Goal: Task Accomplishment & Management: Manage account settings

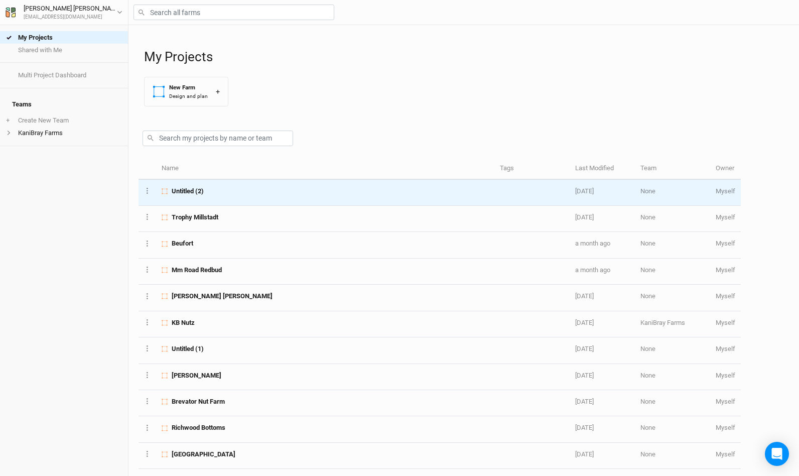
click at [260, 196] on td "Untitled (2)" at bounding box center [325, 193] width 338 height 26
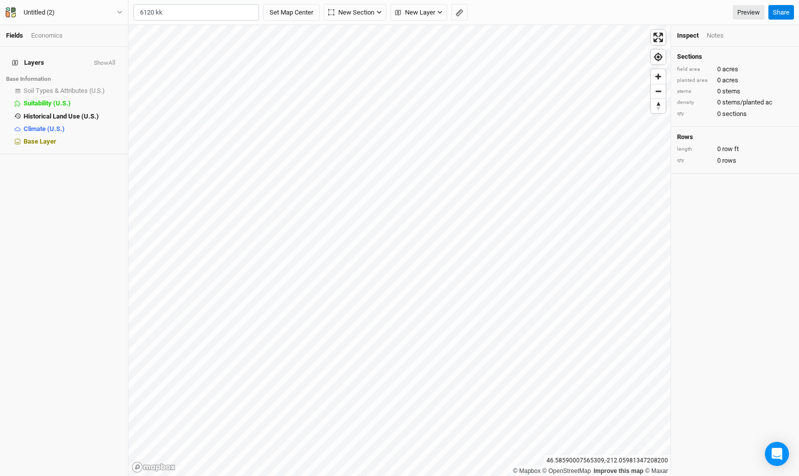
click at [202, 40] on div "[GEOGRAPHIC_DATA], [US_STATE] 62298, [GEOGRAPHIC_DATA]" at bounding box center [216, 46] width 125 height 17
type input "[STREET_ADDRESS][US_STATE]"
click at [659, 92] on span "Zoom out" at bounding box center [658, 91] width 15 height 14
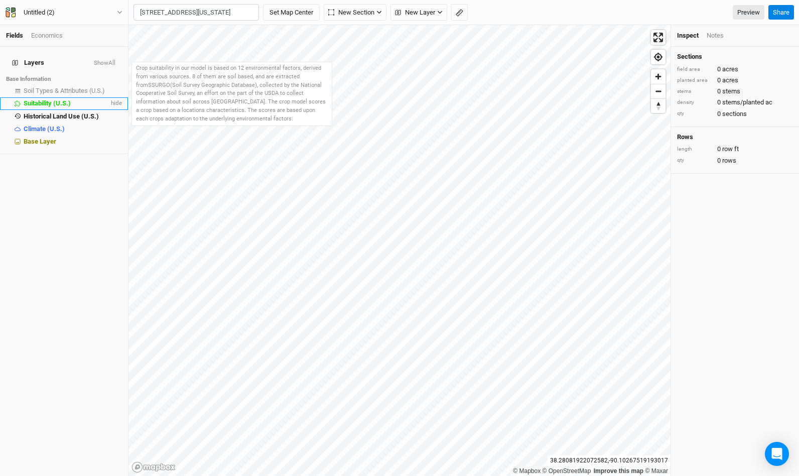
click at [63, 99] on span "Suitability (U.S.)" at bounding box center [47, 103] width 47 height 8
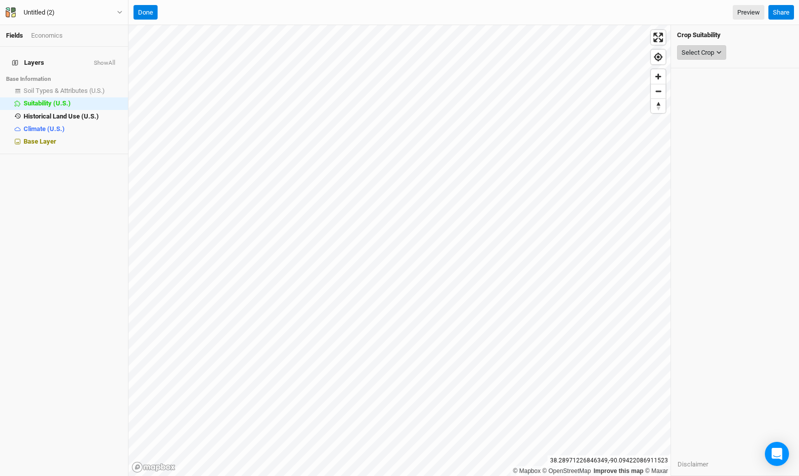
click at [700, 48] on div "Select Crop" at bounding box center [698, 53] width 33 height 10
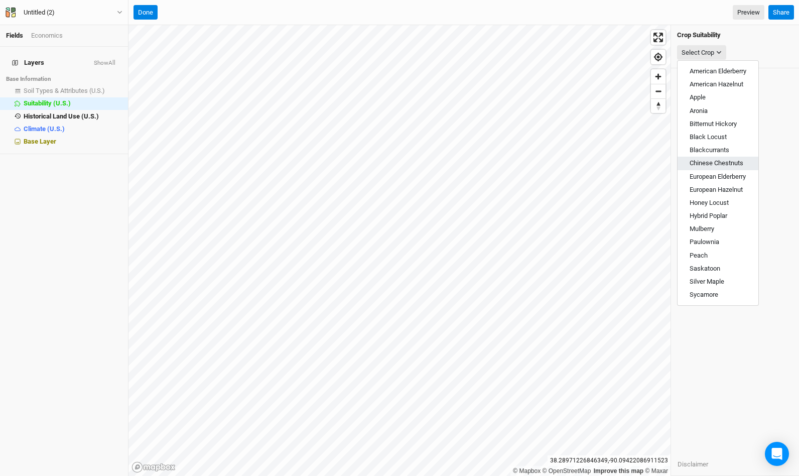
click at [717, 164] on span "Chinese Chestnuts" at bounding box center [717, 163] width 54 height 8
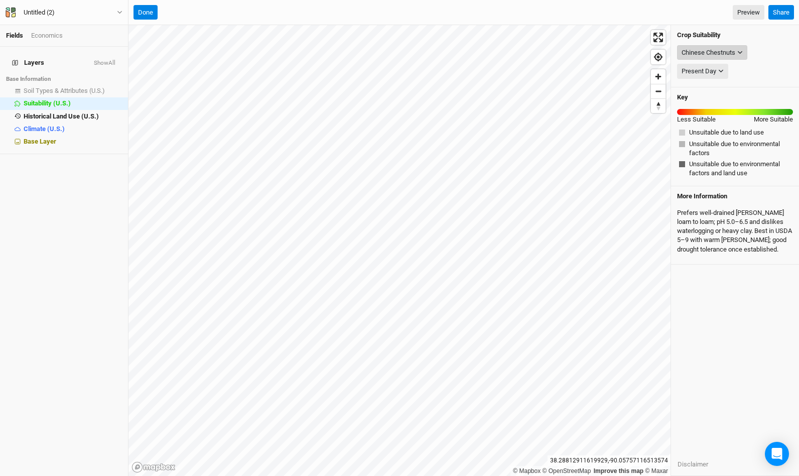
click at [731, 54] on div "Chinese Chestnuts" at bounding box center [709, 53] width 54 height 10
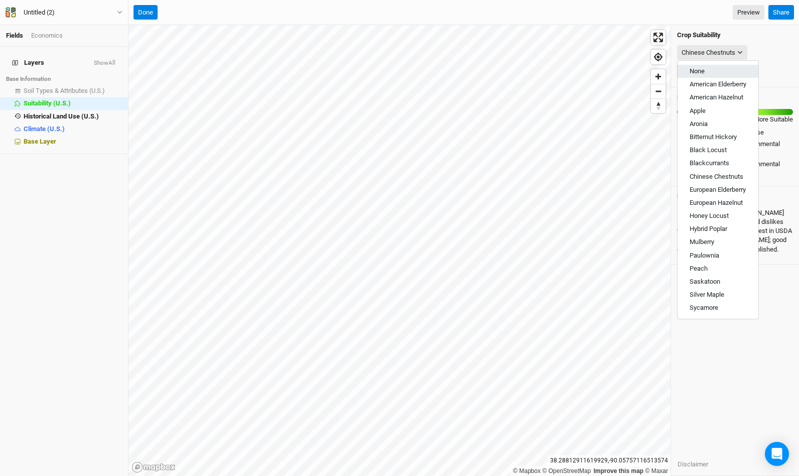
click at [713, 75] on button "None" at bounding box center [718, 71] width 81 height 13
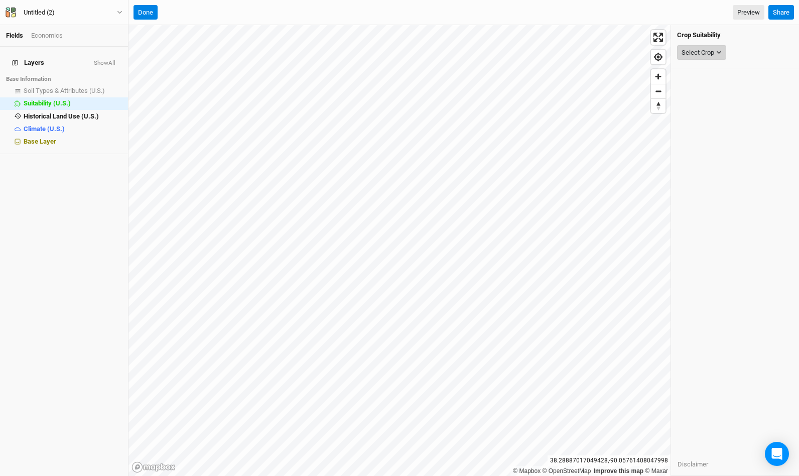
click at [719, 50] on icon "button" at bounding box center [719, 53] width 6 height 6
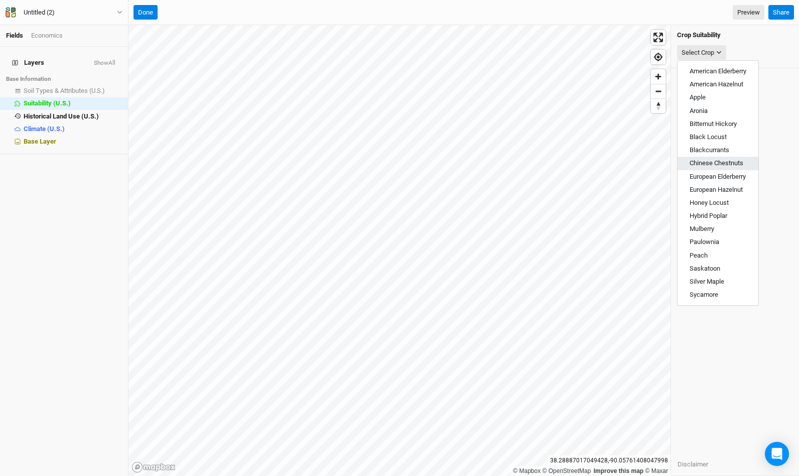
click at [701, 165] on span "Chinese Chestnuts" at bounding box center [717, 163] width 54 height 8
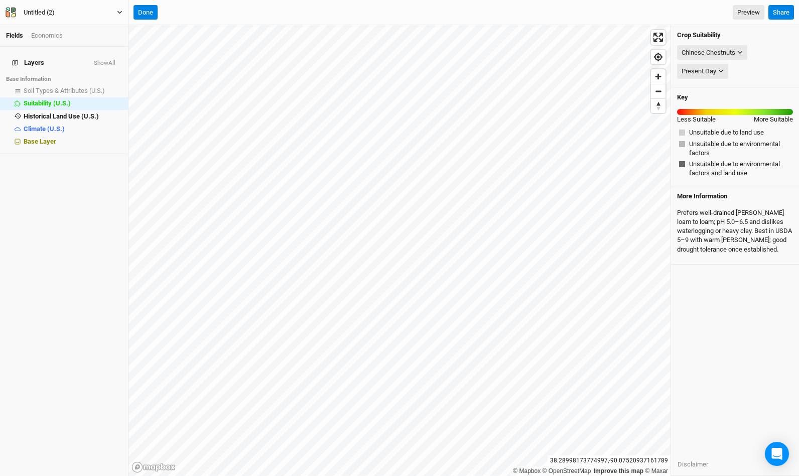
click at [120, 9] on button "Untitled (2)" at bounding box center [64, 12] width 118 height 11
click at [104, 44] on button "Project Settings" at bounding box center [83, 41] width 79 height 13
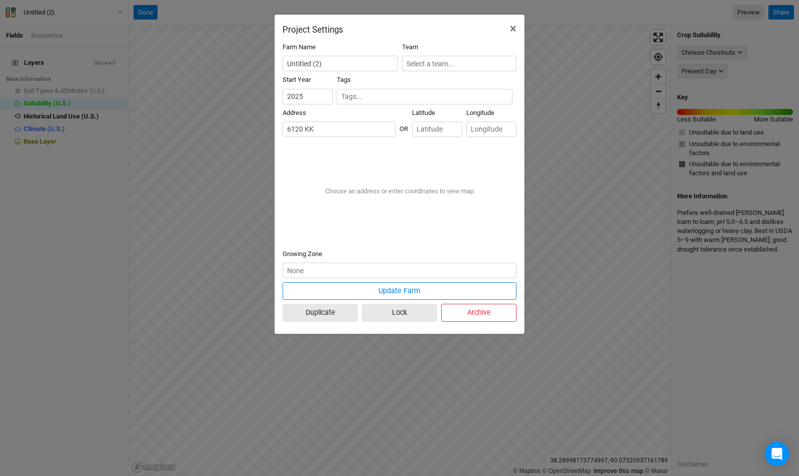
click at [362, 148] on div "[STREET_ADDRESS]" at bounding box center [365, 149] width 125 height 9
type input "[STREET_ADDRESS][US_STATE]"
type input "38.277502"
type input "-90.086838"
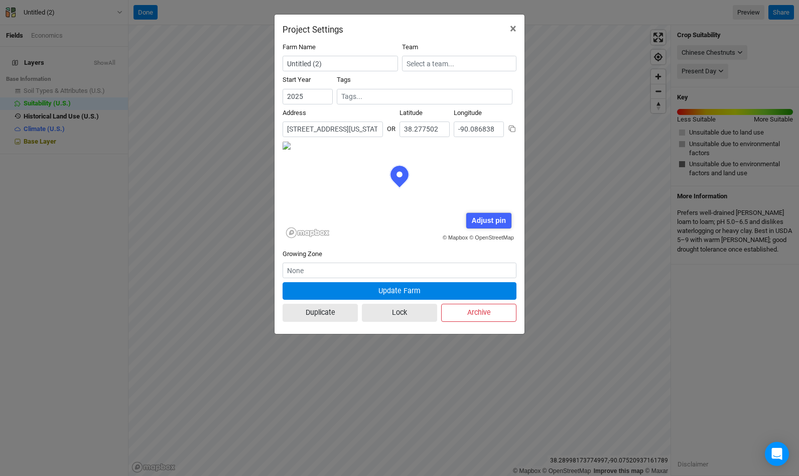
scroll to position [50, 117]
drag, startPoint x: 371, startPoint y: 182, endPoint x: 387, endPoint y: 217, distance: 38.7
click at [387, 217] on div "© Mapbox © OpenStreetMap Adjust pin Save Cancel" at bounding box center [400, 191] width 234 height 100
click at [496, 217] on div "Adjust pin" at bounding box center [488, 221] width 45 height 16
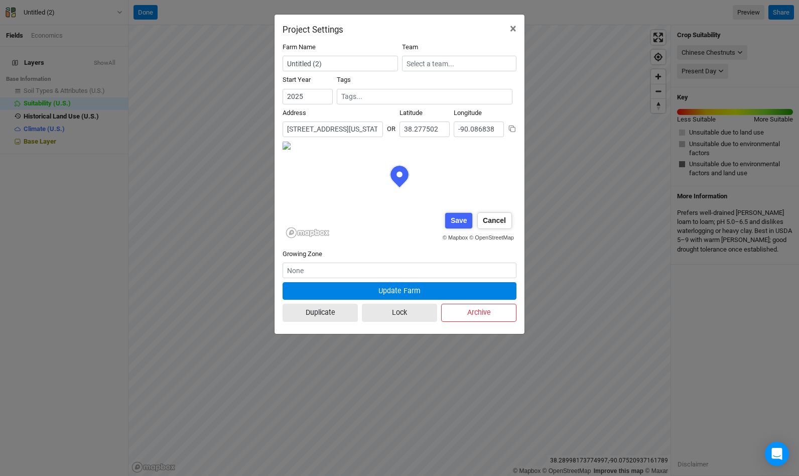
click at [425, 286] on form "Farm Name Untitled (2) Team Start Year [DATE] Tags Address 5 results are availa…" at bounding box center [400, 184] width 234 height 283
click at [332, 264] on form "Farm Name Untitled (2) Team Start Year [DATE] Tags Address 5 results are availa…" at bounding box center [400, 184] width 234 height 283
click at [475, 281] on form "Farm Name Untitled (2) Team Start Year [DATE] Tags Address 5 results are availa…" at bounding box center [400, 184] width 234 height 283
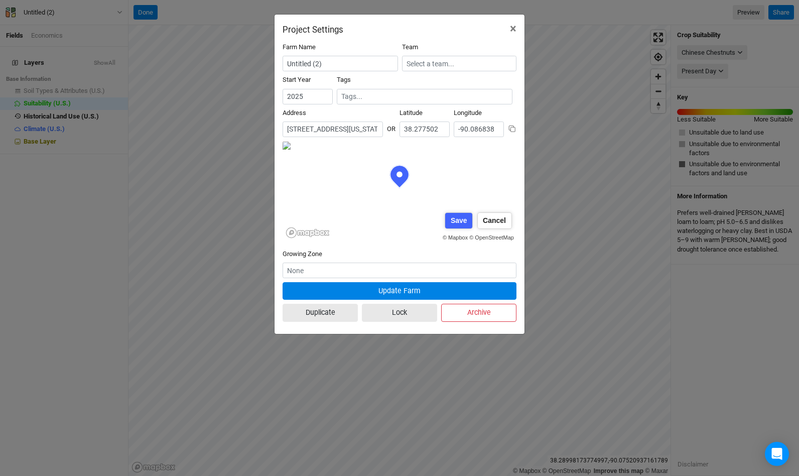
click at [467, 225] on div "Save" at bounding box center [458, 221] width 27 height 16
type input "38.27834"
type input "-90.089339"
click at [331, 60] on input "Untitled (2)" at bounding box center [340, 64] width 115 height 16
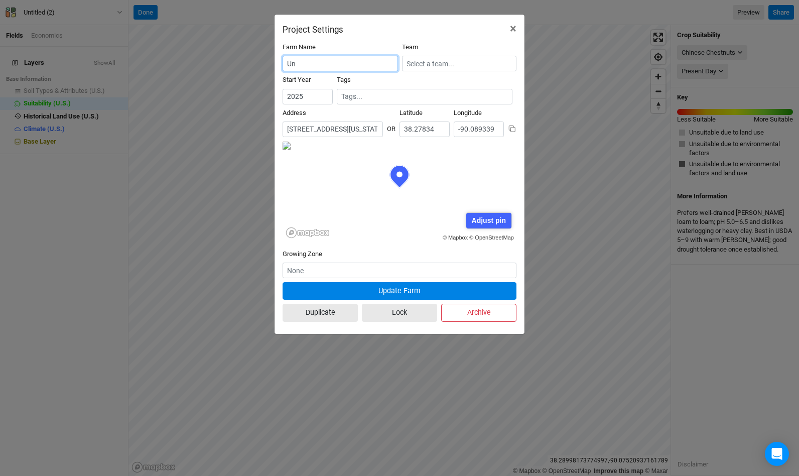
type input "U"
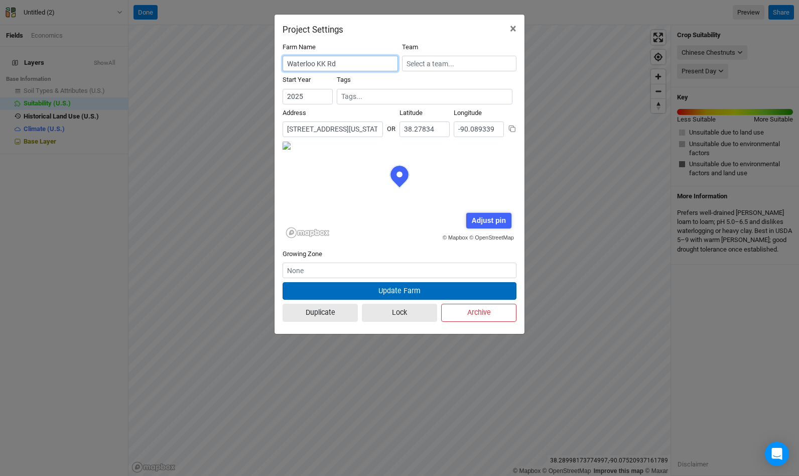
type input "Waterloo KK Rd"
click at [452, 291] on button "Update Farm" at bounding box center [400, 291] width 234 height 18
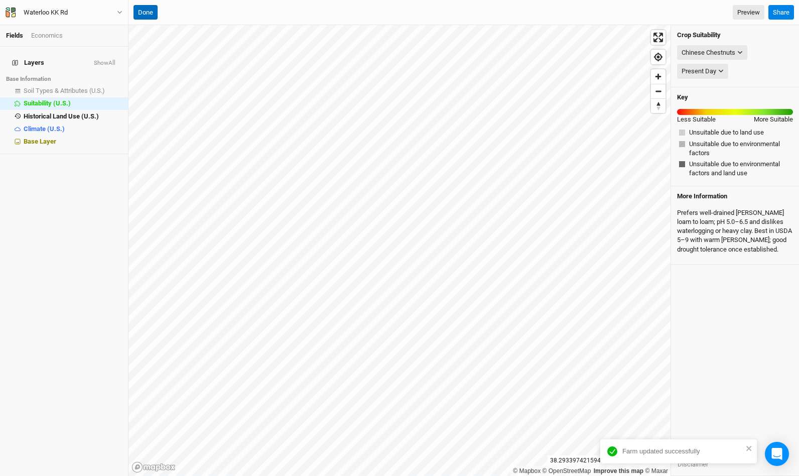
click at [145, 13] on button "Done" at bounding box center [146, 12] width 24 height 15
